Goal: Task Accomplishment & Management: Manage account settings

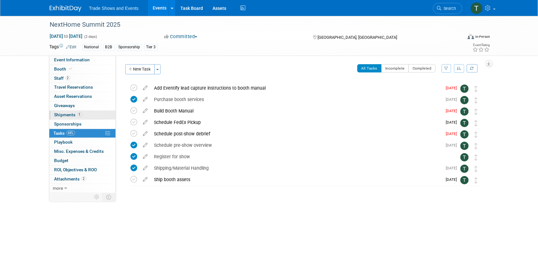
click at [64, 113] on span "Shipments 1" at bounding box center [68, 114] width 28 height 5
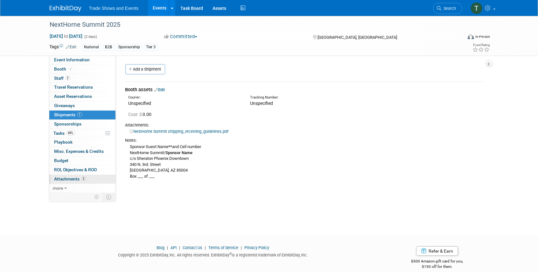
click at [73, 178] on span "Attachments 2" at bounding box center [70, 179] width 32 height 5
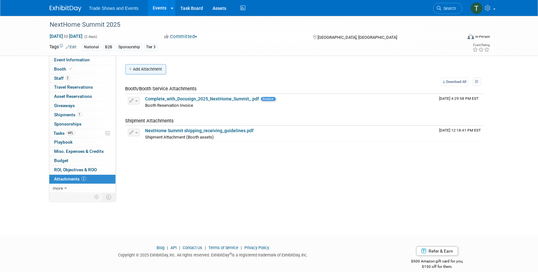
click at [138, 67] on button "Add Attachment" at bounding box center [145, 69] width 41 height 10
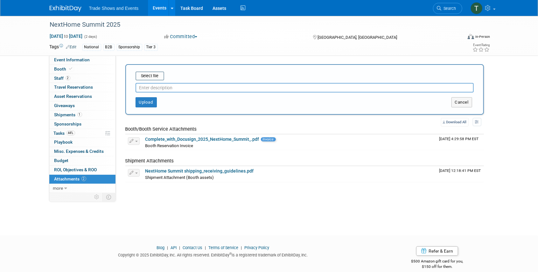
click at [152, 87] on input "text" at bounding box center [305, 88] width 338 height 10
type input "Booth Manual"
click at [145, 77] on input "file" at bounding box center [126, 76] width 76 height 8
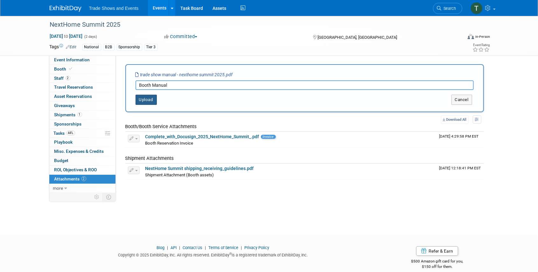
click at [143, 97] on button "Upload" at bounding box center [146, 100] width 21 height 10
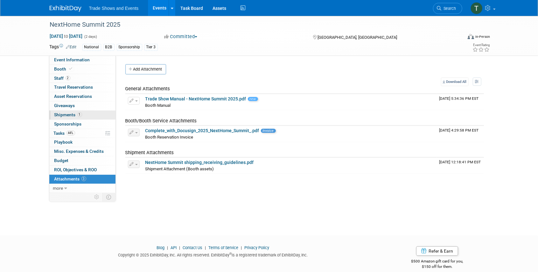
click at [69, 114] on span "Shipments 1" at bounding box center [68, 114] width 28 height 5
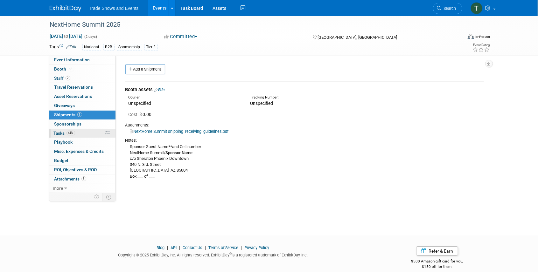
click at [62, 132] on span "Tasks 44%" at bounding box center [64, 133] width 21 height 5
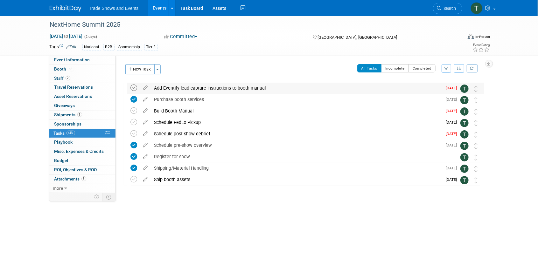
click at [134, 88] on icon at bounding box center [134, 88] width 7 height 7
click at [135, 111] on icon at bounding box center [134, 111] width 7 height 7
click at [173, 134] on div "Schedule post-show debrief" at bounding box center [296, 134] width 291 height 11
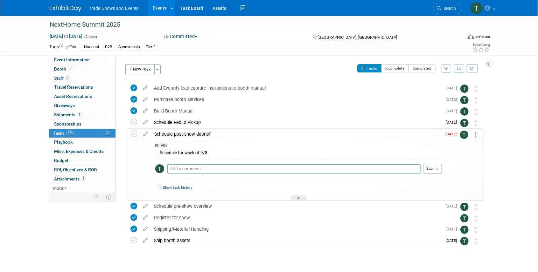
click at [173, 134] on div "Schedule post-show debrief" at bounding box center [297, 134] width 291 height 11
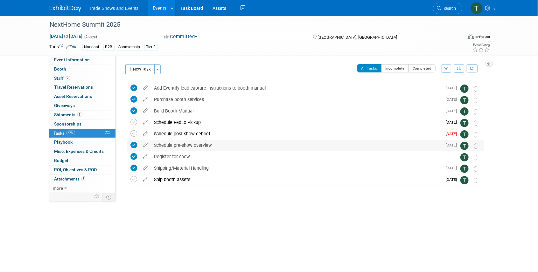
click at [176, 146] on div "Schedule pre-show overview" at bounding box center [296, 145] width 291 height 11
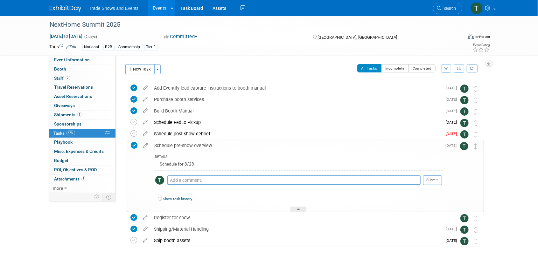
click at [175, 146] on div "Schedule pre-show overview" at bounding box center [297, 145] width 291 height 11
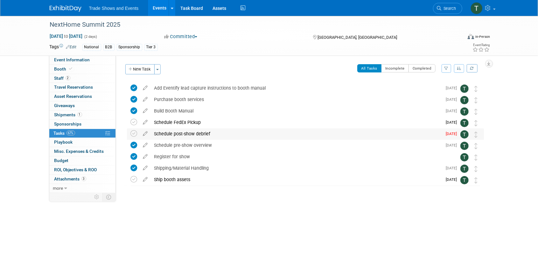
click at [173, 134] on div "Schedule post-show debrief" at bounding box center [296, 134] width 291 height 11
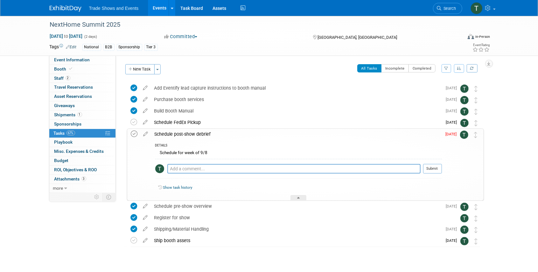
click at [134, 133] on icon at bounding box center [134, 134] width 7 height 7
